Goal: Information Seeking & Learning: Understand process/instructions

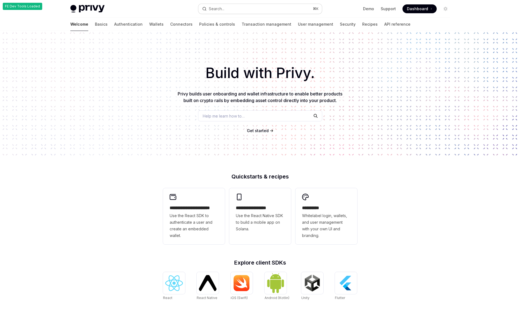
type textarea "*"
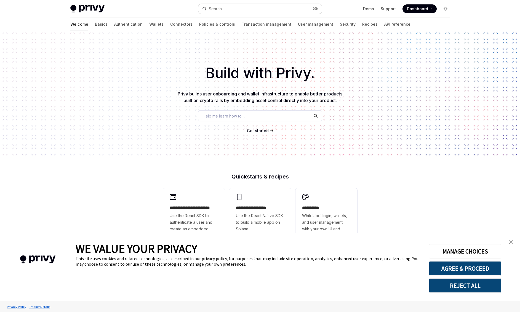
click at [262, 9] on button "Search... ⌘ K" at bounding box center [260, 9] width 124 height 10
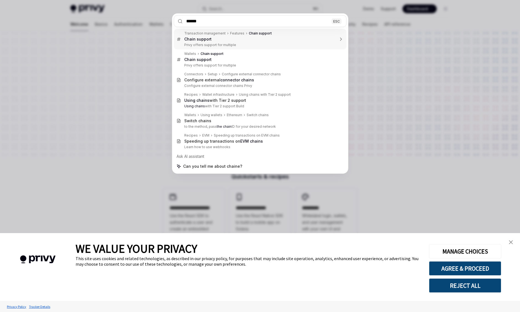
type input "*****"
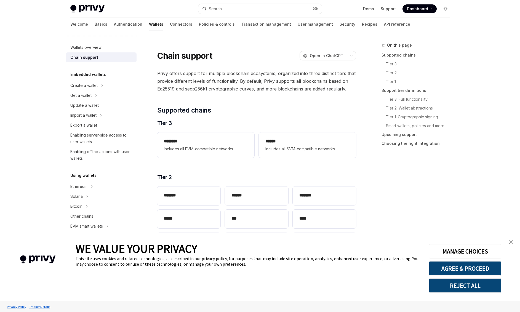
scroll to position [31, 0]
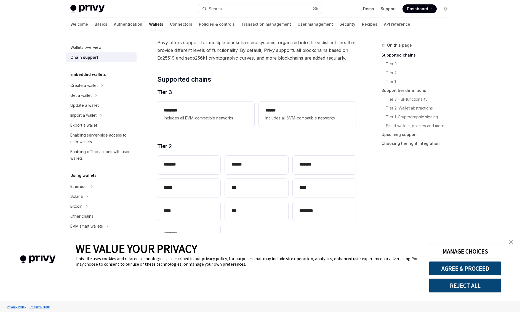
click at [277, 14] on div "Privy Docs home page Search... ⌘ K Demo Support Dashboard Dashboard Search..." at bounding box center [260, 9] width 380 height 18
click at [218, 112] on h2 "********" at bounding box center [206, 110] width 84 height 7
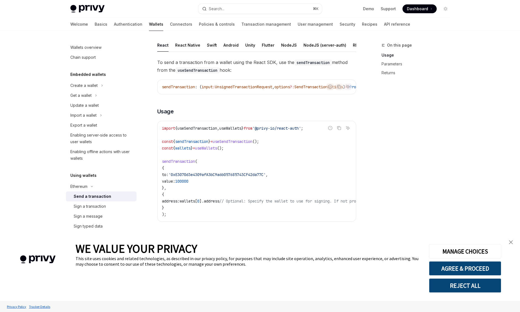
click at [222, 107] on div "To send a transaction from a wallet using the React SDK, use the sendTransactio…" at bounding box center [256, 254] width 199 height 390
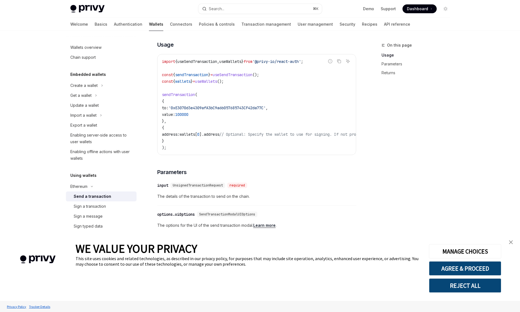
scroll to position [47, 0]
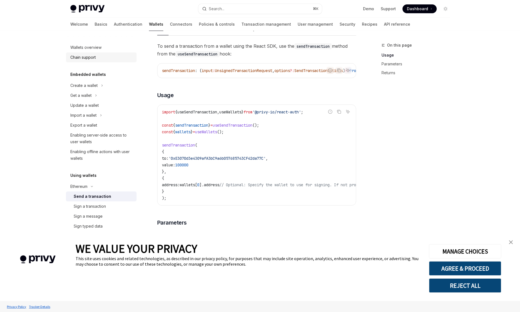
click at [86, 61] on link "Chain support" at bounding box center [101, 57] width 71 height 10
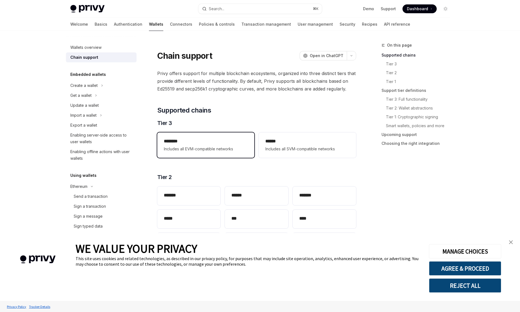
click at [209, 147] on span "Includes all EVM-compatible networks" at bounding box center [206, 149] width 84 height 7
type textarea "*"
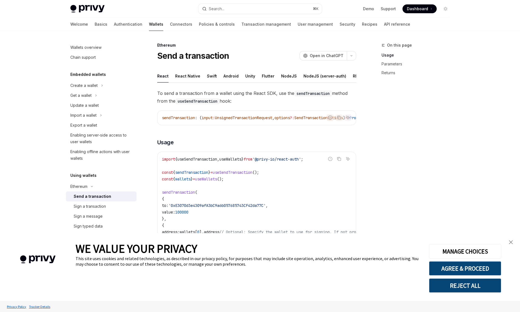
click at [244, 137] on div "To send a transaction from a wallet using the React SDK, use the sendTransactio…" at bounding box center [256, 284] width 199 height 390
click at [224, 13] on button "Search... ⌘ K" at bounding box center [260, 9] width 124 height 10
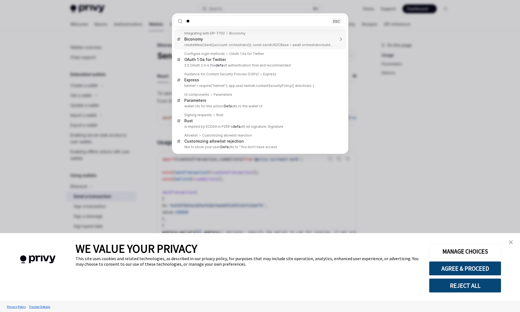
type input "*"
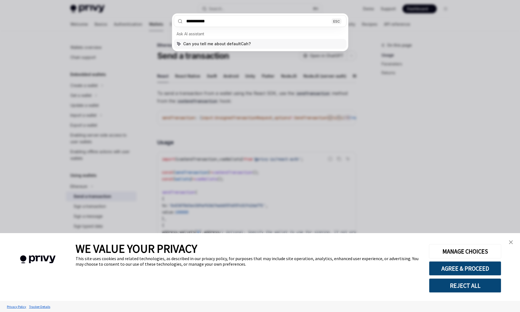
type input "**********"
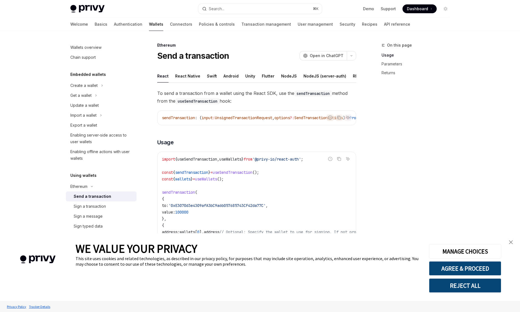
type textarea "*"
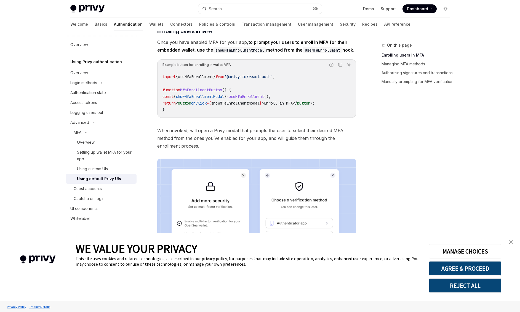
scroll to position [82, 0]
click at [245, 14] on div "Privy Docs home page Search... ⌘ K Demo Support Dashboard Dashboard Search..." at bounding box center [260, 9] width 380 height 18
click at [243, 7] on button "Search... ⌘ K" at bounding box center [260, 9] width 124 height 10
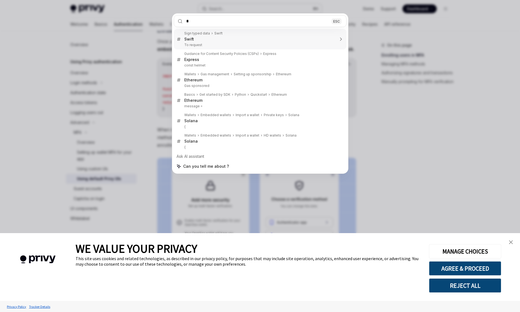
type input "******"
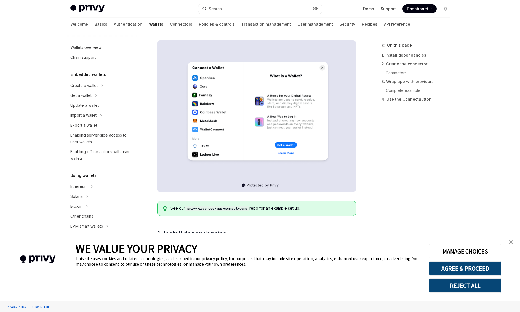
type textarea "*"
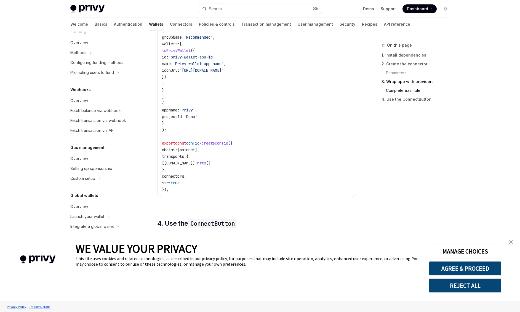
scroll to position [1143, 0]
click at [200, 165] on code "import { connectorsForWallets } from '@rainbow-me/rainbowkit' ; import { create…" at bounding box center [257, 83] width 190 height 219
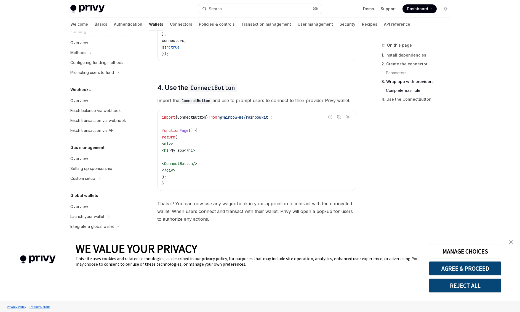
scroll to position [1288, 0]
